Goal: Information Seeking & Learning: Understand process/instructions

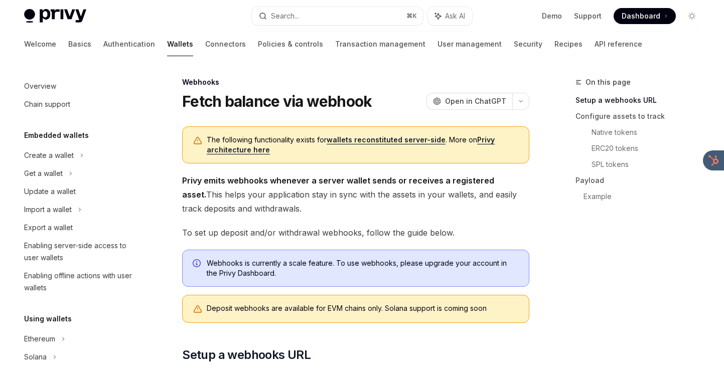
scroll to position [408, 0]
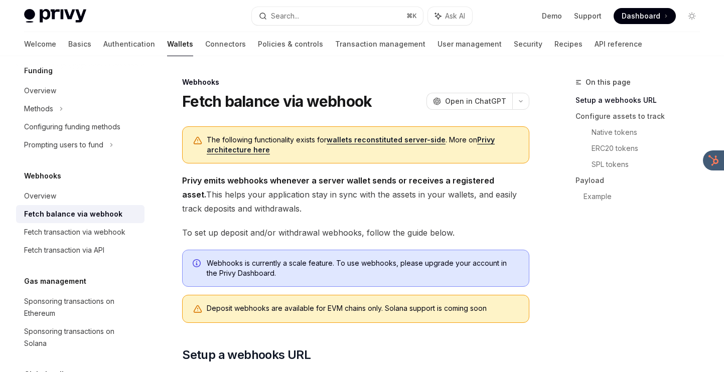
click at [167, 48] on link "Wallets" at bounding box center [180, 44] width 26 height 24
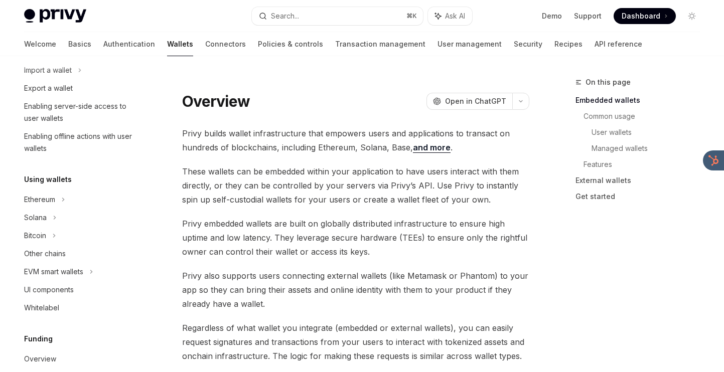
scroll to position [227, 0]
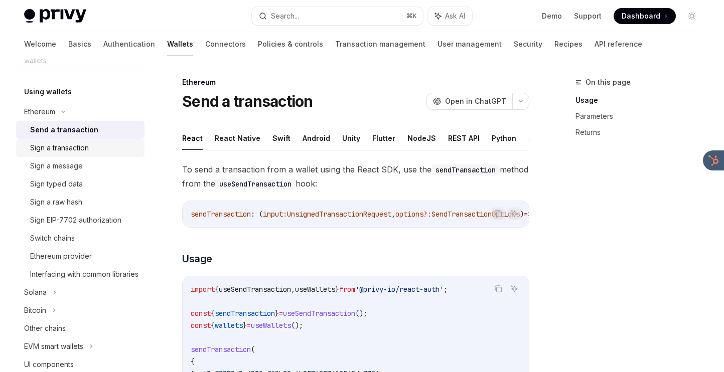
click at [83, 152] on div "Sign a transaction" at bounding box center [59, 148] width 59 height 12
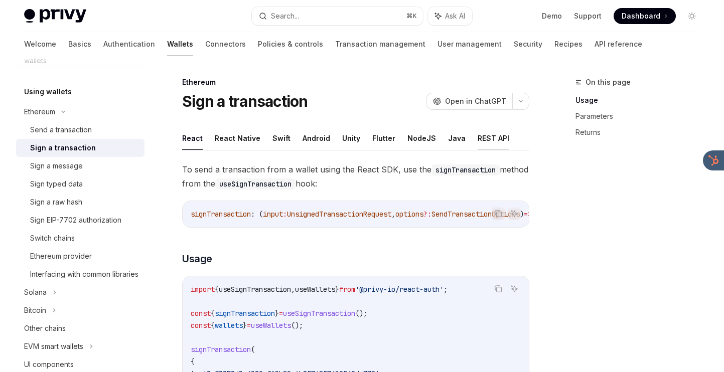
click at [478, 137] on button "REST API" at bounding box center [494, 138] width 32 height 24
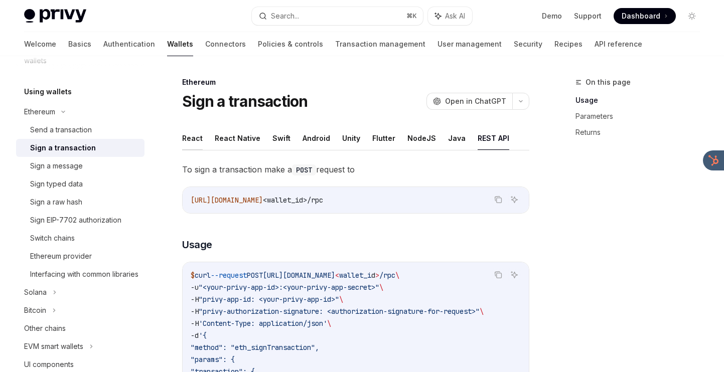
click at [201, 138] on button "React" at bounding box center [192, 138] width 21 height 24
type textarea "*"
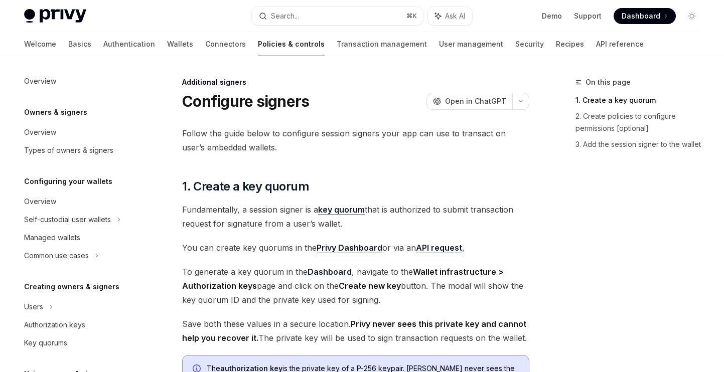
scroll to position [270, 0]
